Goal: Task Accomplishment & Management: Complete application form

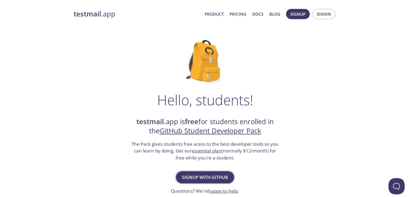
click at [208, 179] on span "Signup with GitHub" at bounding box center [205, 177] width 46 height 8
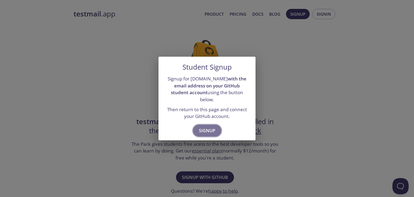
click at [211, 125] on button "Signup" at bounding box center [207, 131] width 28 height 12
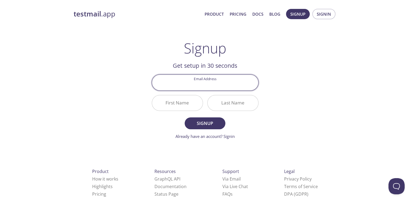
click at [209, 86] on input "Email Address" at bounding box center [205, 82] width 106 height 15
type input "[EMAIL_ADDRESS][DOMAIN_NAME]"
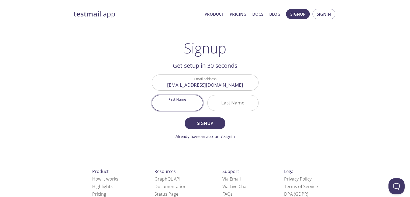
click at [172, 106] on input "First Name" at bounding box center [177, 102] width 51 height 15
type input "Abhishek"
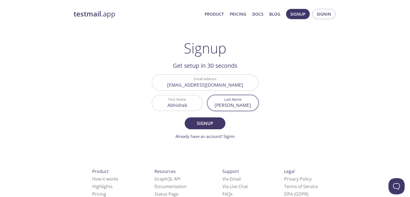
type input "[PERSON_NAME]"
click at [185, 117] on button "Signup" at bounding box center [205, 123] width 40 height 12
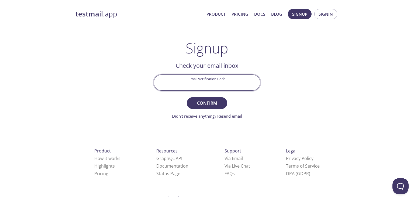
click at [192, 86] on input "Email Verification Code" at bounding box center [207, 82] width 106 height 15
paste input "769V97F"
type input "769V97F"
click at [216, 103] on span "Confirm" at bounding box center [207, 103] width 29 height 8
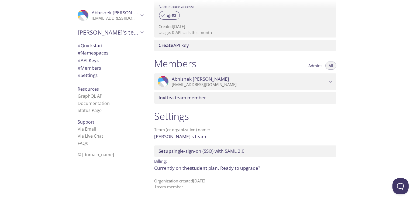
scroll to position [187, 0]
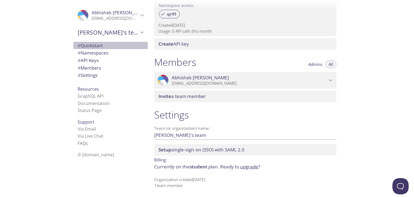
click at [86, 48] on span "# Quickstart" at bounding box center [90, 45] width 25 height 6
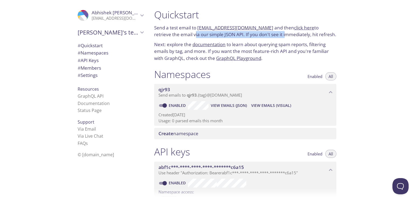
drag, startPoint x: 168, startPoint y: 36, endPoint x: 279, endPoint y: 33, distance: 111.2
click at [264, 35] on p "Send a test email to qjr93.test@inbox.testmail.app and then click here to retri…" at bounding box center [245, 31] width 182 height 14
